Goal: Find specific page/section

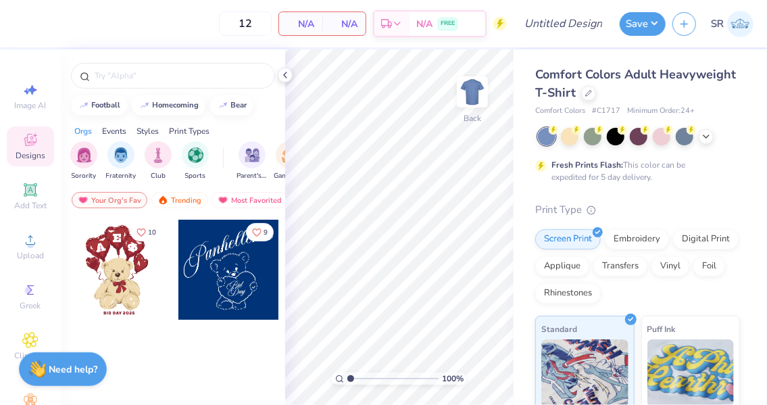
click at [671, 101] on div "Comfort Colors Adult Heavyweight T-Shirt" at bounding box center [638, 84] width 205 height 37
click at [592, 94] on icon at bounding box center [589, 93] width 7 height 7
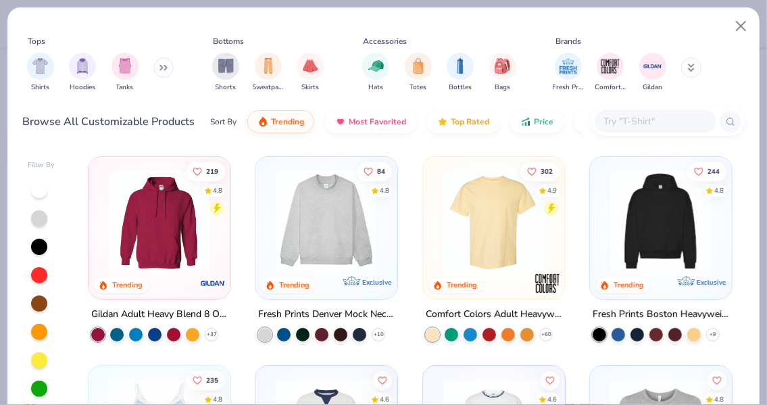
click at [630, 122] on input "text" at bounding box center [655, 122] width 104 height 16
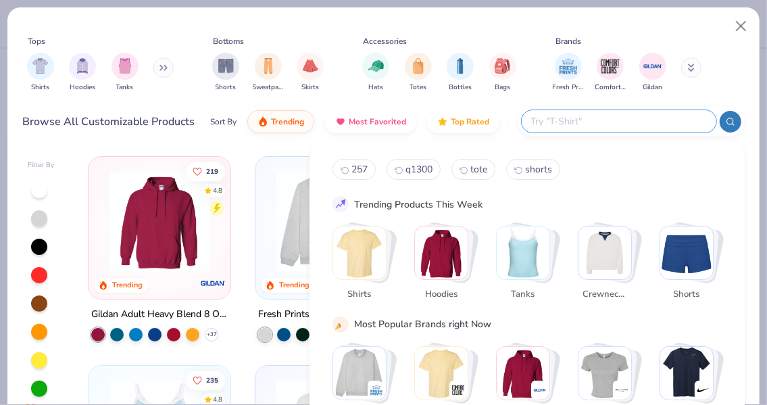
paste input "ASC16"
type input "ASC16"
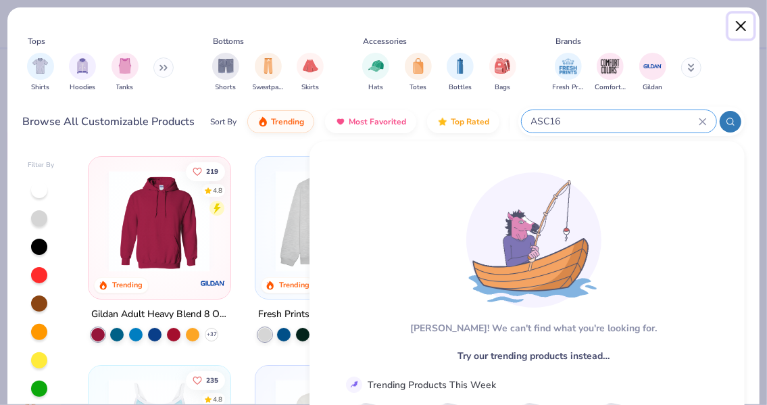
click at [740, 26] on button "Close" at bounding box center [742, 27] width 26 height 26
